Goal: Information Seeking & Learning: Learn about a topic

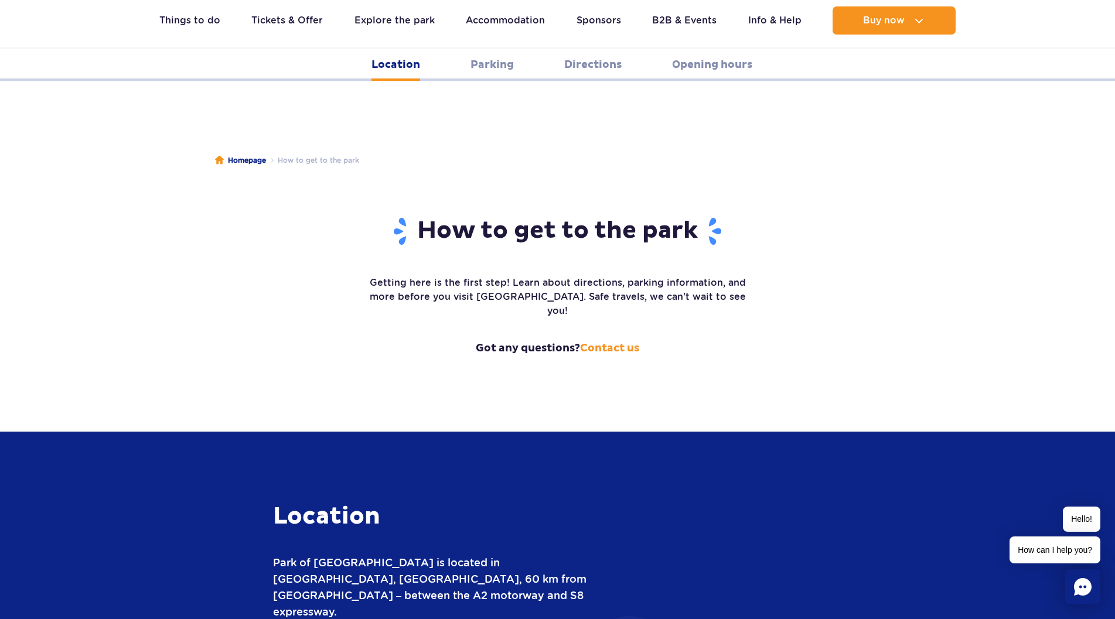
scroll to position [504, 0]
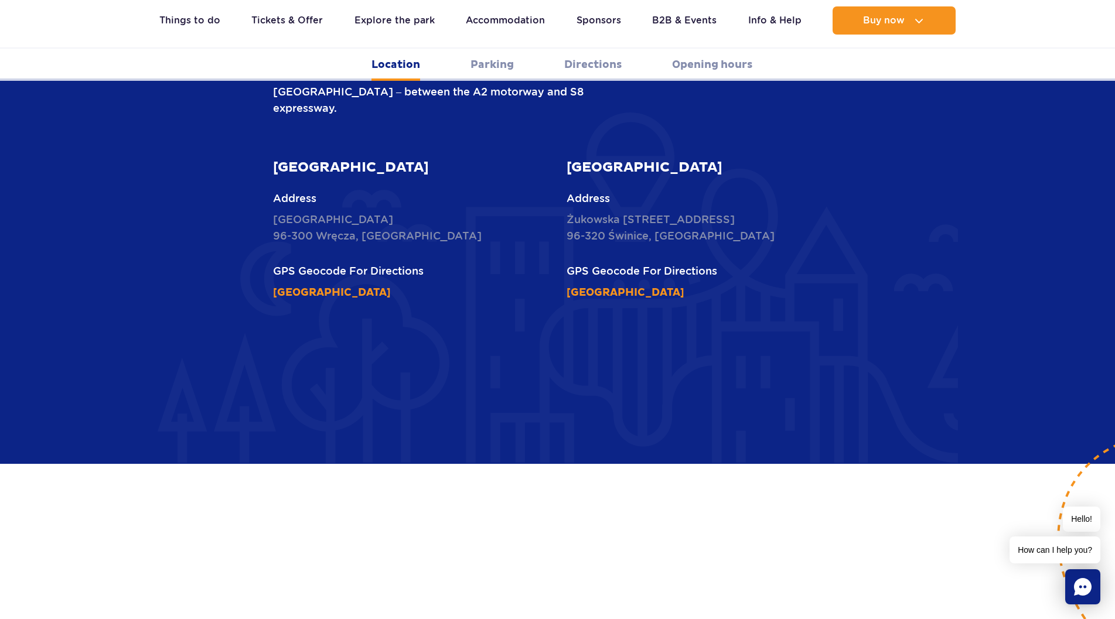
click at [389, 66] on link "Location" at bounding box center [396, 65] width 49 height 32
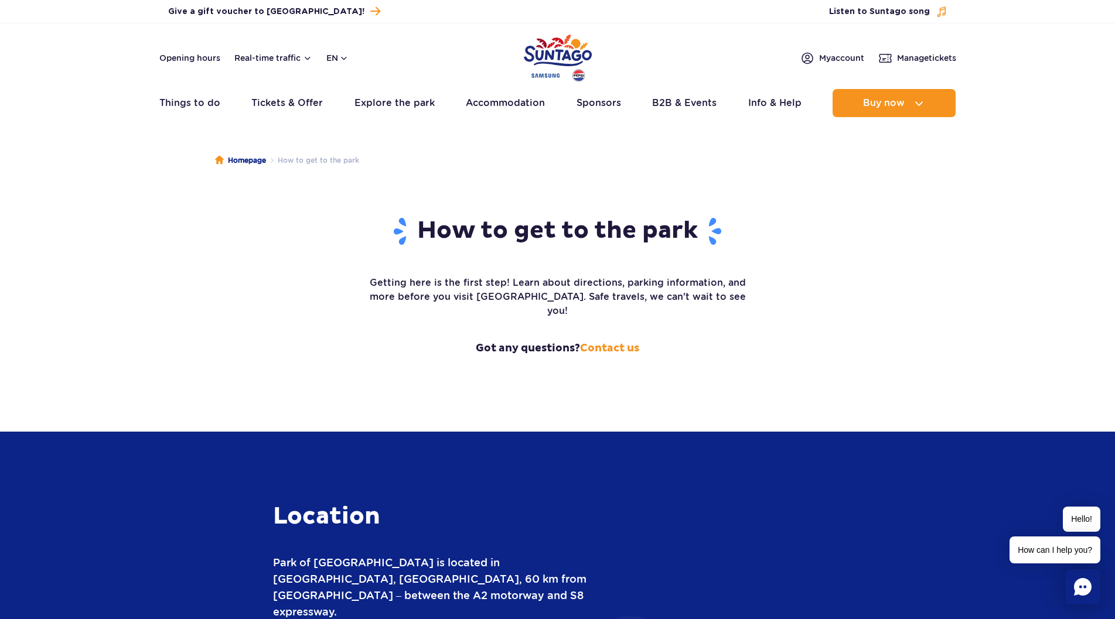
click at [554, 52] on img "Park of Poland" at bounding box center [558, 58] width 68 height 54
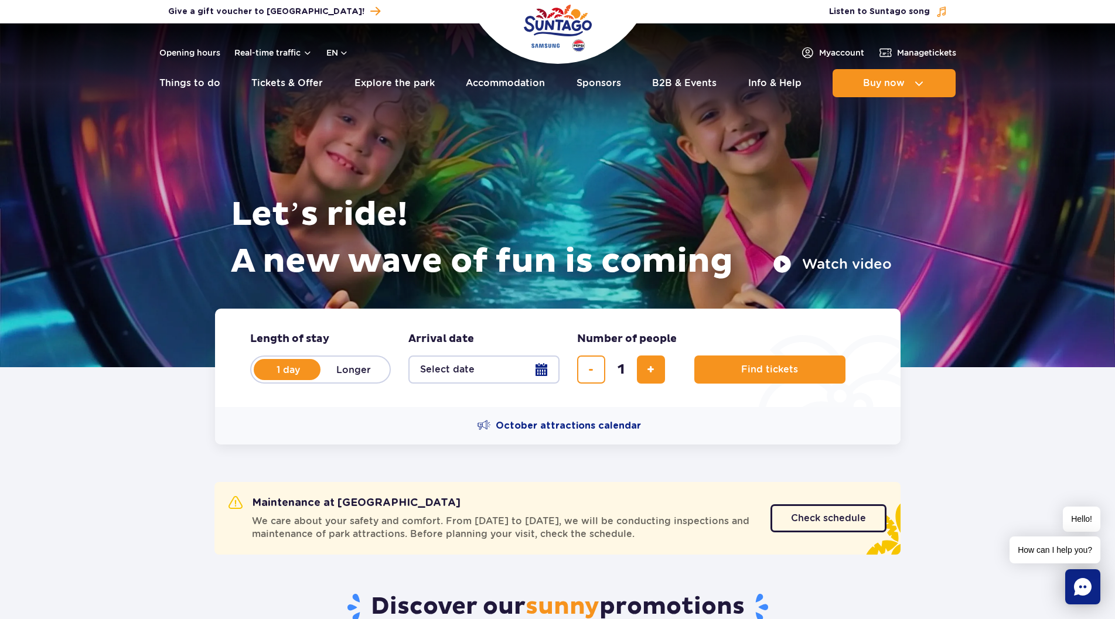
scroll to position [59, 0]
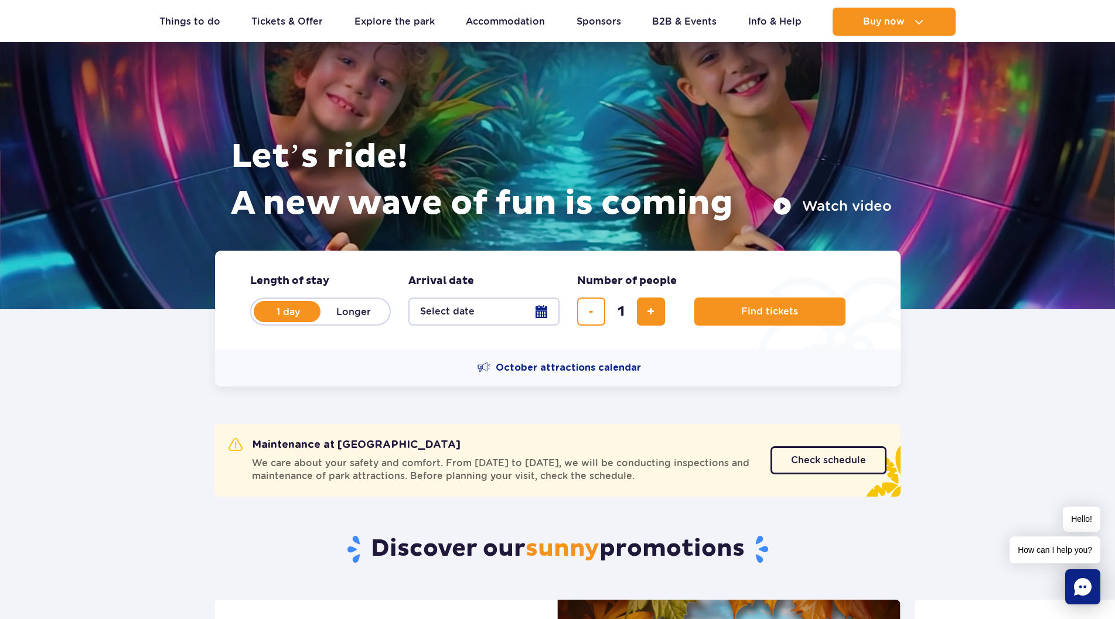
drag, startPoint x: 251, startPoint y: 408, endPoint x: 805, endPoint y: 422, distance: 554.0
click at [711, 438] on div "Maintenance at Suntago We care about your safety and comfort. From October 6 to…" at bounding box center [500, 460] width 542 height 45
click at [816, 456] on span "Check schedule" at bounding box center [819, 460] width 75 height 9
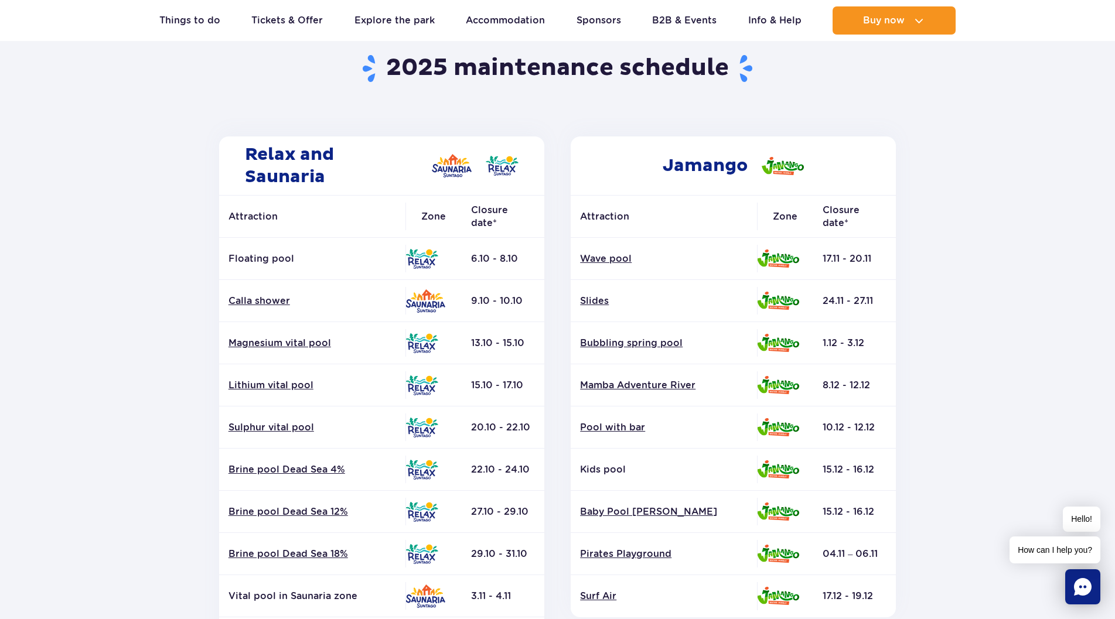
scroll to position [117, 0]
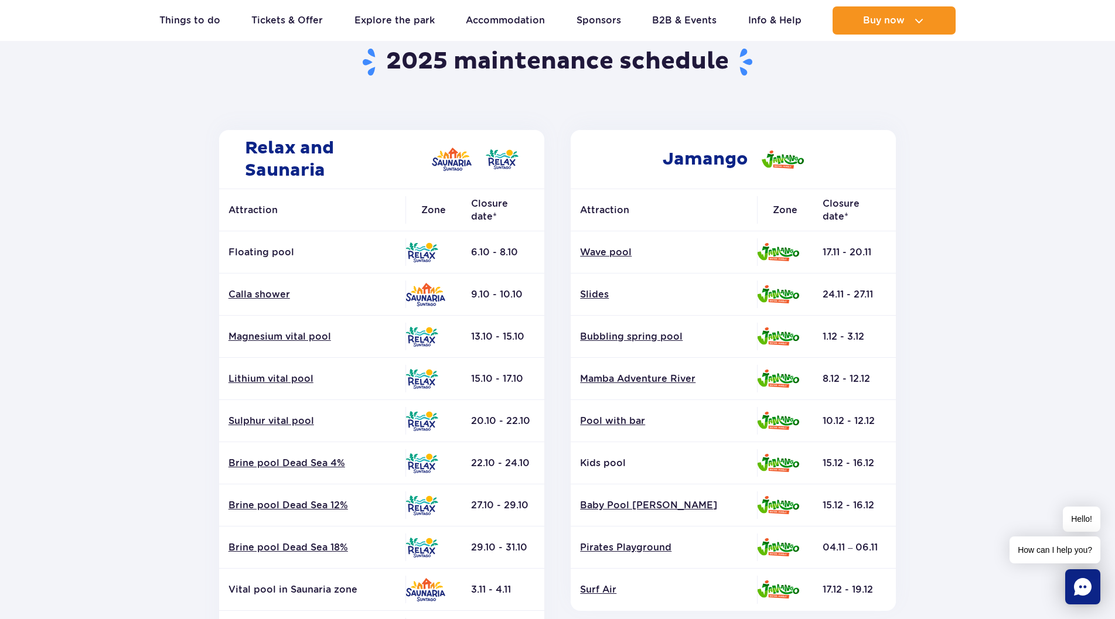
drag, startPoint x: 530, startPoint y: 338, endPoint x: 189, endPoint y: 351, distance: 341.3
click at [189, 351] on section "Back to homepage 2025 maintenance schedule Relax and Saunaria Attraction Zone C…" at bounding box center [557, 429] width 1115 height 840
click at [367, 355] on td "Magnesium vital pool" at bounding box center [312, 337] width 186 height 42
click at [314, 340] on link "Magnesium vital pool" at bounding box center [313, 337] width 168 height 13
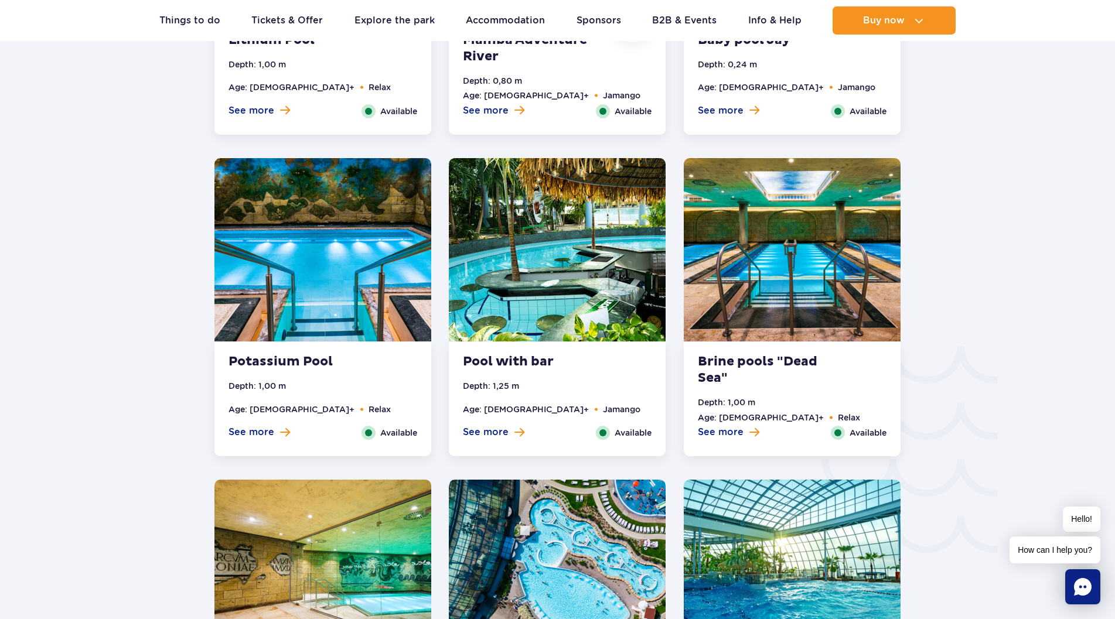
scroll to position [1968, 0]
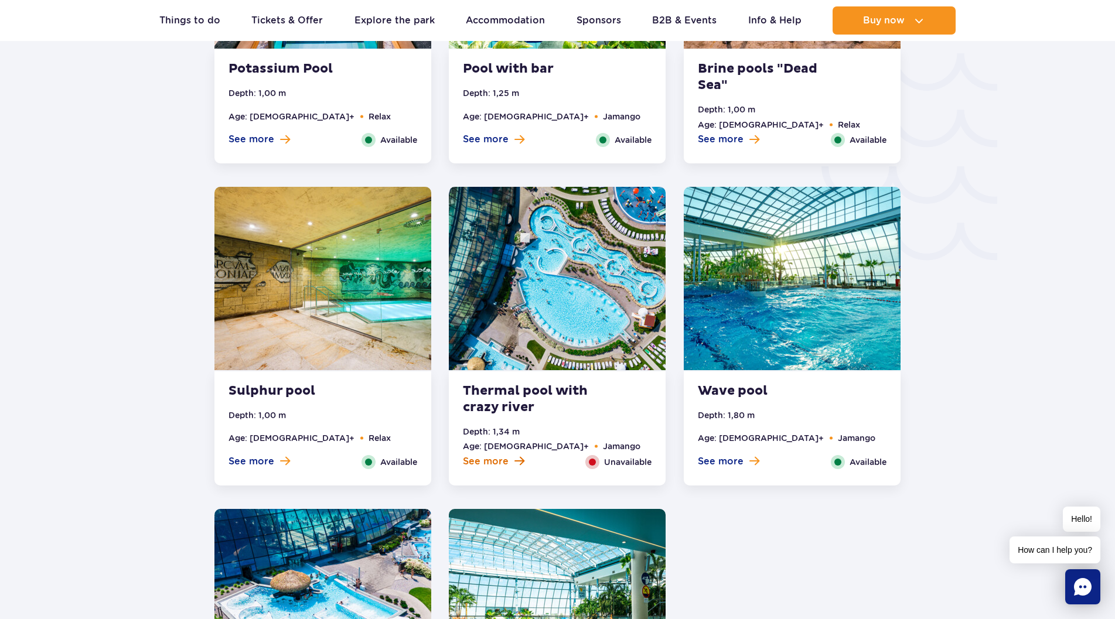
drag, startPoint x: 514, startPoint y: 459, endPoint x: 505, endPoint y: 462, distance: 10.0
click at [505, 462] on span "See more" at bounding box center [486, 461] width 46 height 13
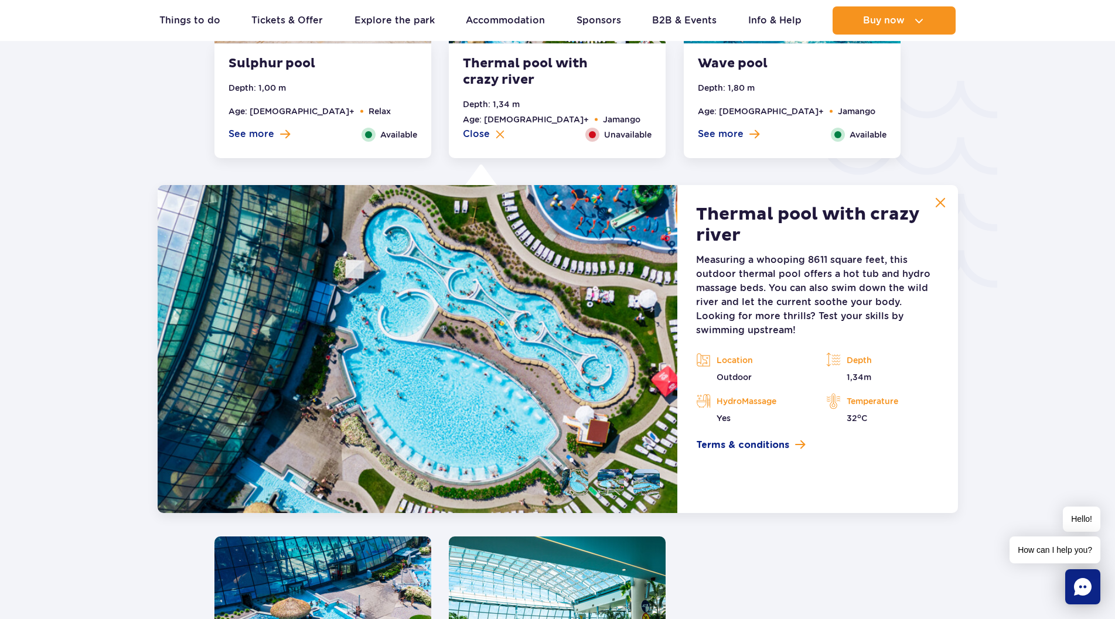
scroll to position [1939, 0]
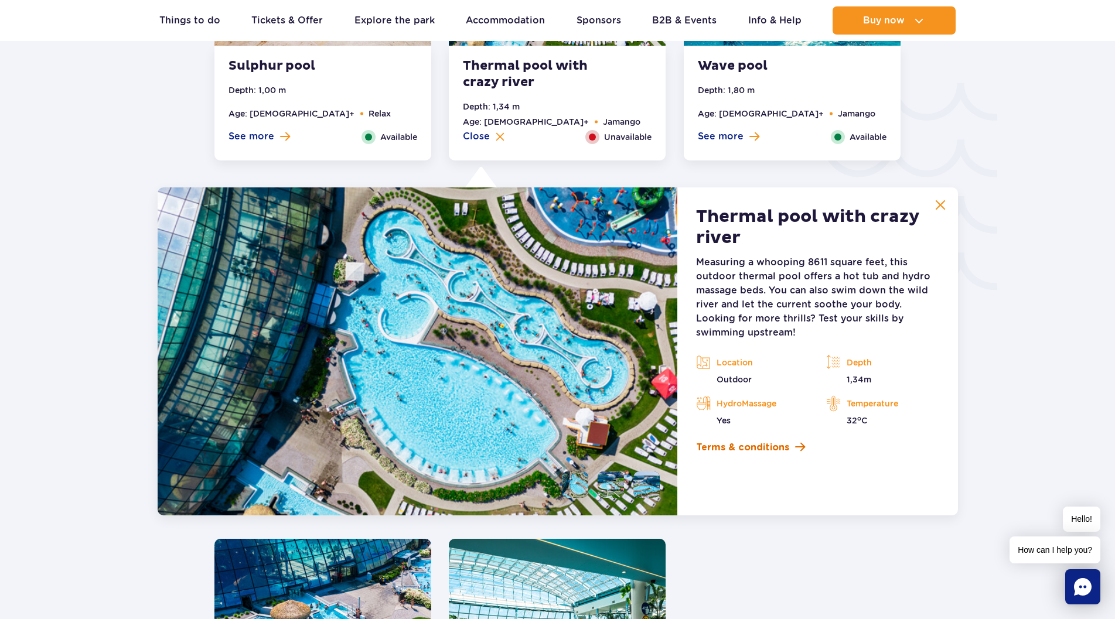
click at [732, 447] on span "Terms & conditions" at bounding box center [742, 448] width 93 height 14
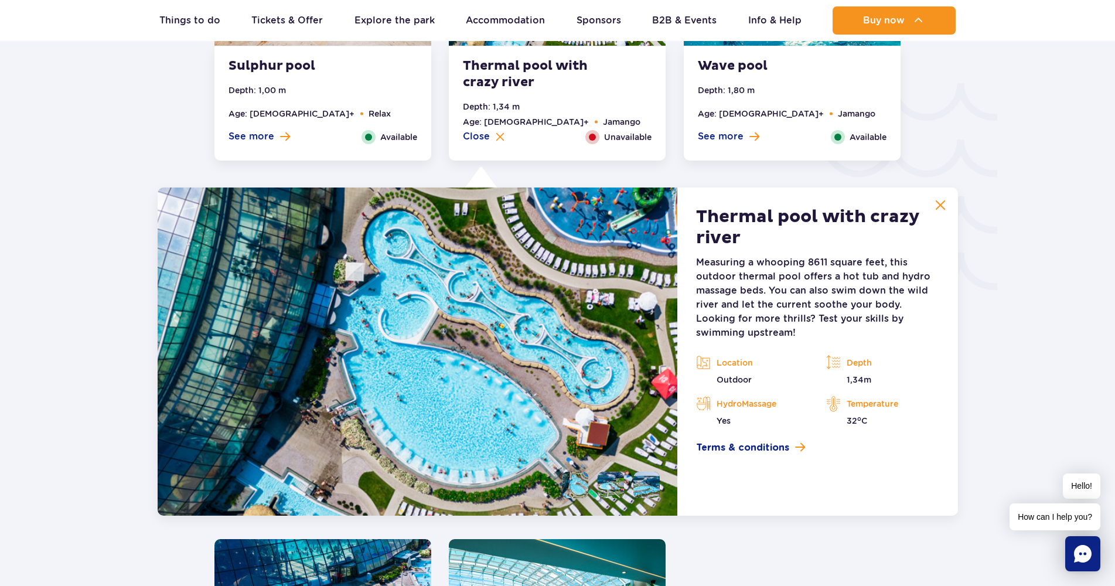
click at [942, 201] on img at bounding box center [940, 205] width 11 height 11
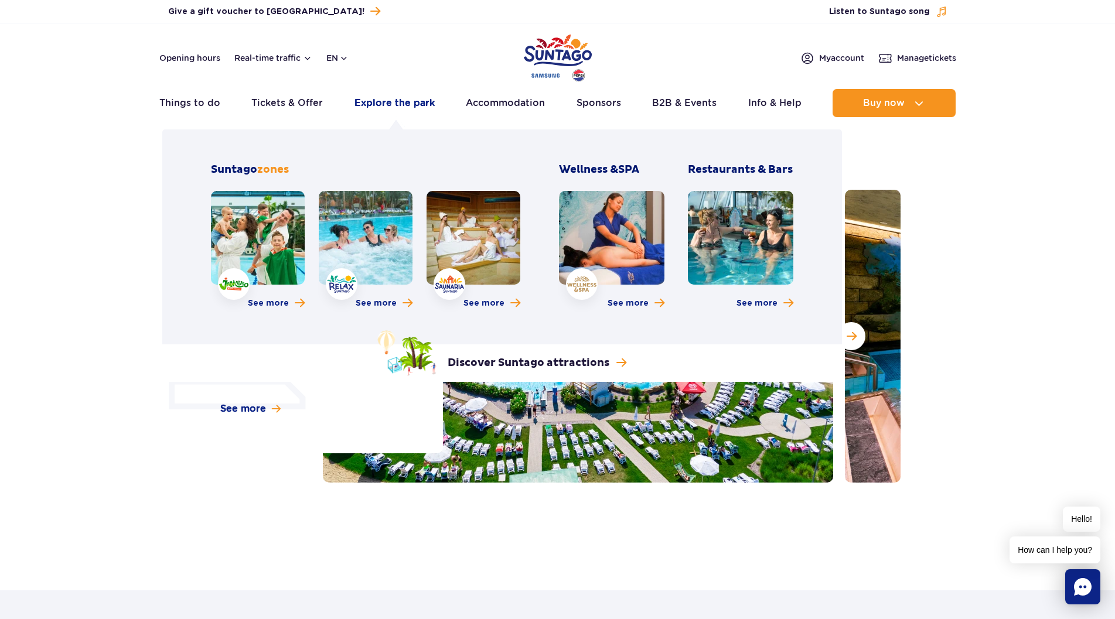
click at [397, 100] on link "Explore the park" at bounding box center [395, 103] width 80 height 28
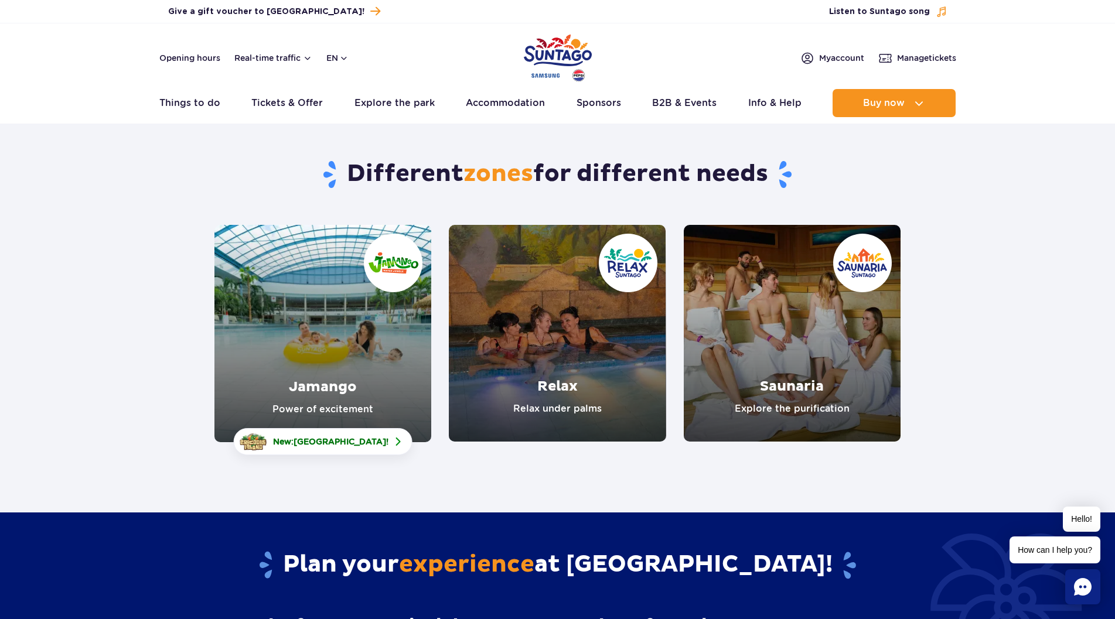
click at [788, 402] on link "Saunaria" at bounding box center [792, 333] width 217 height 217
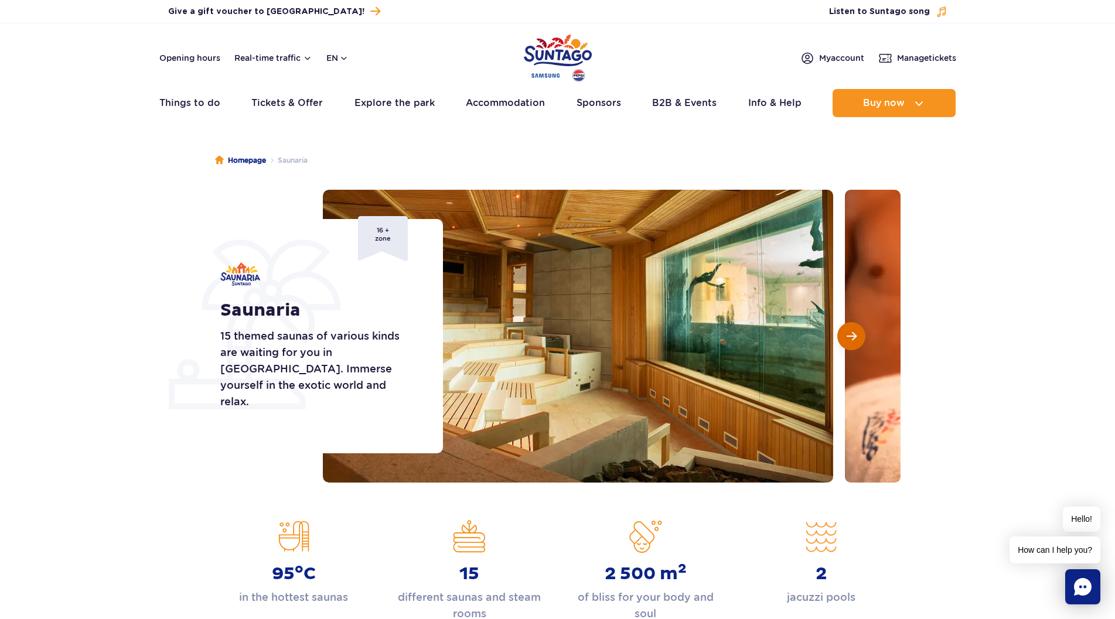
click at [855, 329] on button "Next slide" at bounding box center [851, 336] width 28 height 28
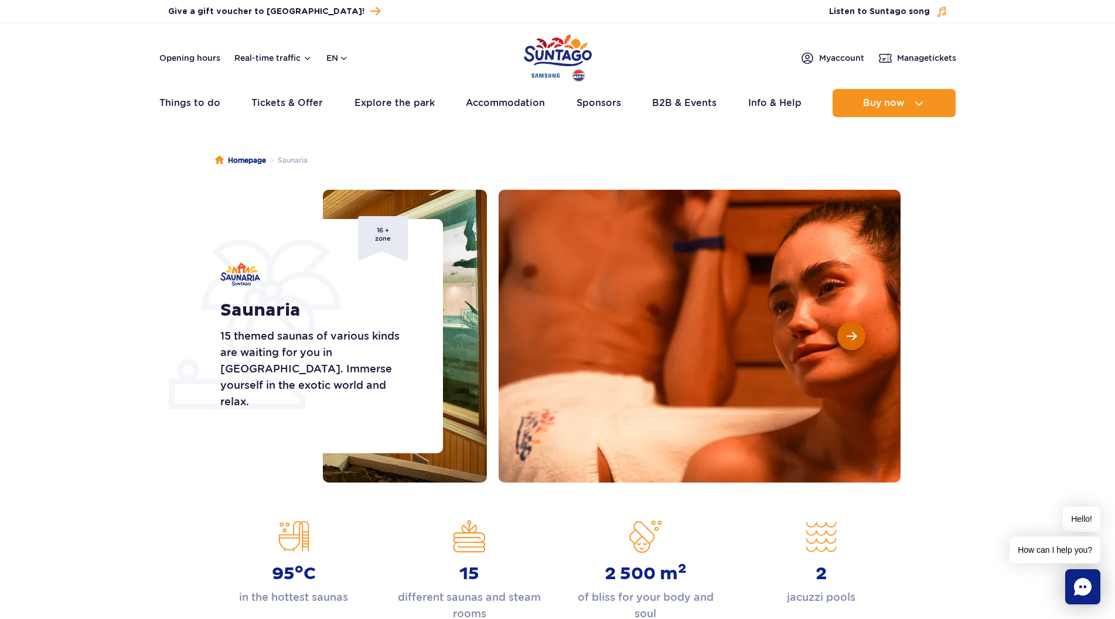
click at [850, 336] on span "Next slide" at bounding box center [852, 336] width 10 height 11
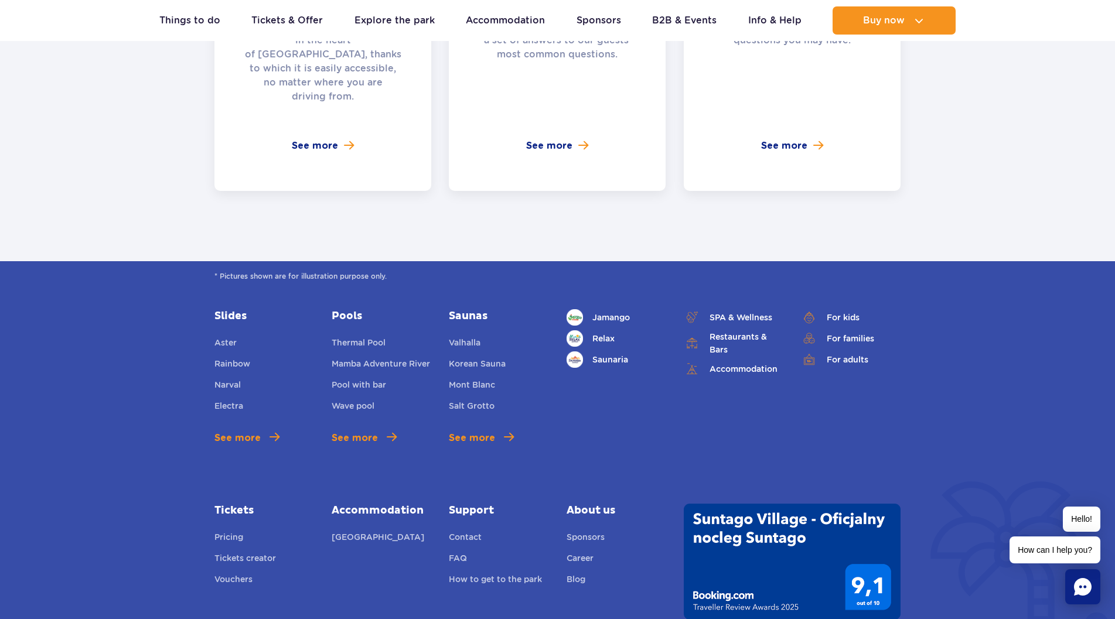
scroll to position [2827, 0]
